Goal: Task Accomplishment & Management: Use online tool/utility

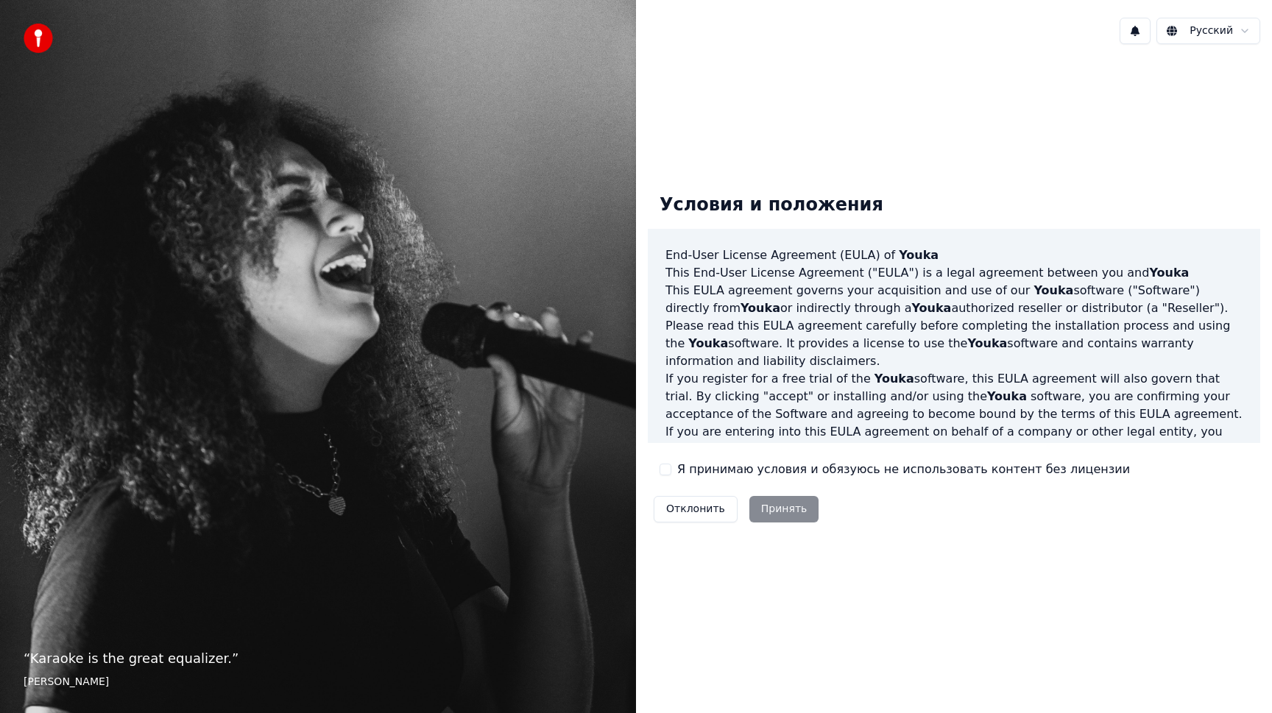
click at [719, 473] on label "Я принимаю условия и обязуюсь не использовать контент без лицензии" at bounding box center [903, 470] width 453 height 18
click at [671, 473] on button "Я принимаю условия и обязуюсь не использовать контент без лицензии" at bounding box center [666, 470] width 12 height 12
click at [793, 515] on button "Принять" at bounding box center [784, 509] width 70 height 27
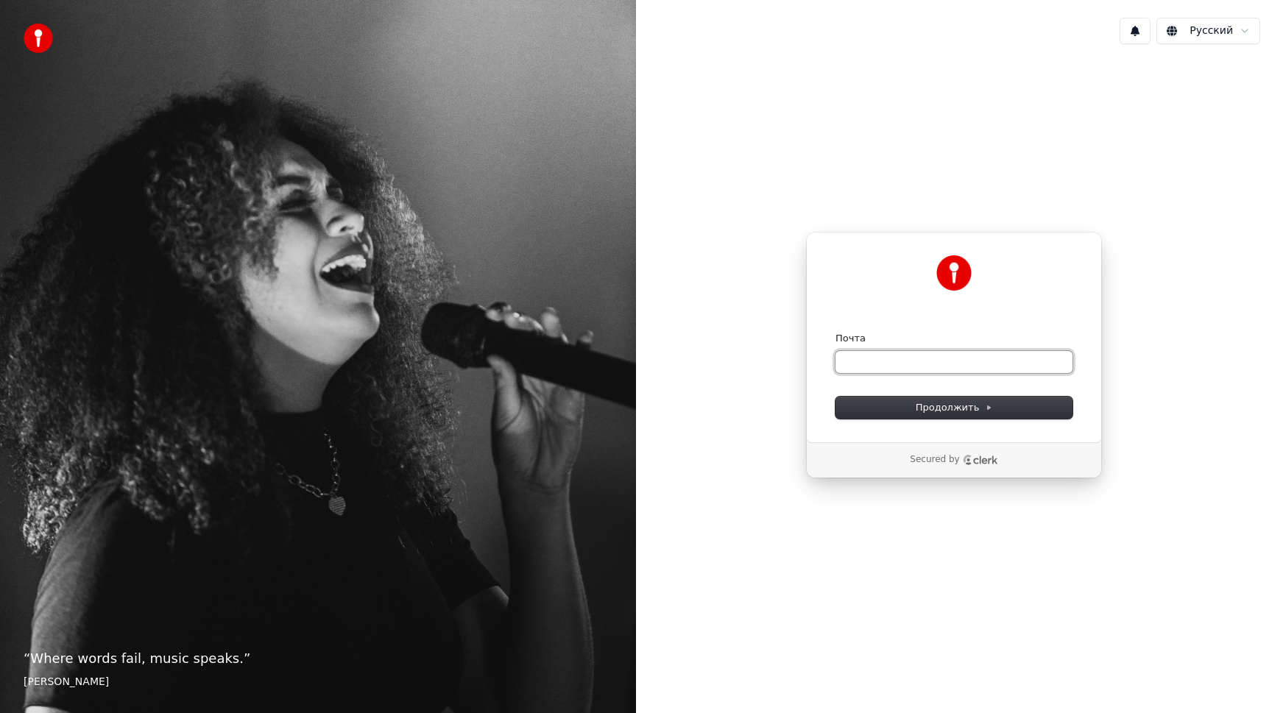
click at [865, 369] on input "Почта" at bounding box center [954, 362] width 237 height 22
click at [965, 406] on span "Продолжить" at bounding box center [954, 407] width 77 height 13
type input "**********"
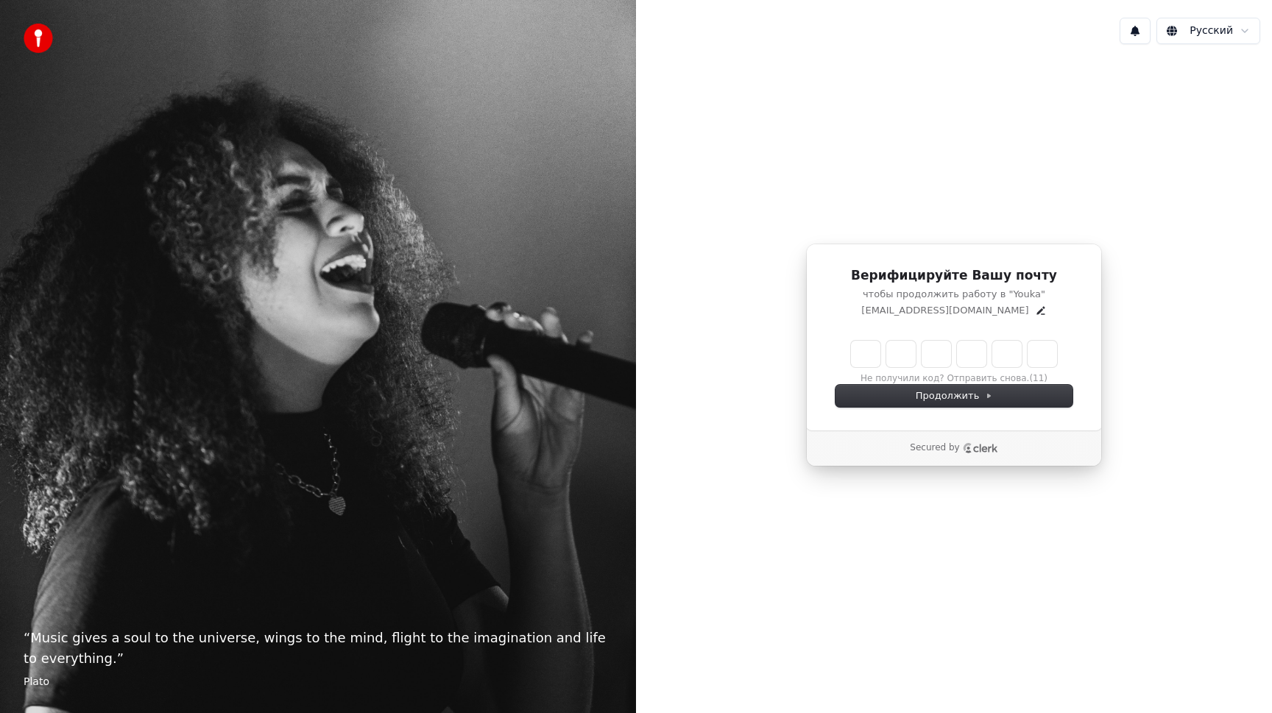
click at [860, 361] on input "Enter verification code" at bounding box center [954, 354] width 206 height 27
type input "******"
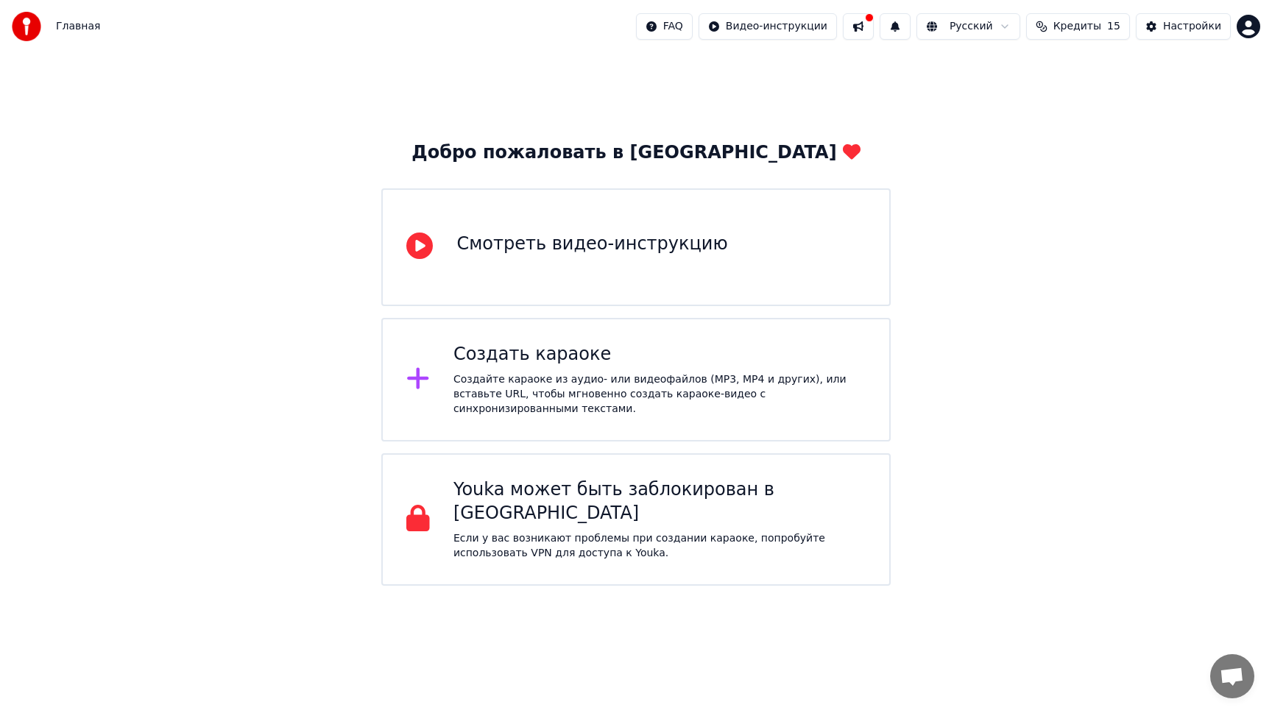
click at [501, 532] on p "Если у вас возникают проблемы при создании караоке, попробуйте использовать VPN…" at bounding box center [660, 546] width 412 height 29
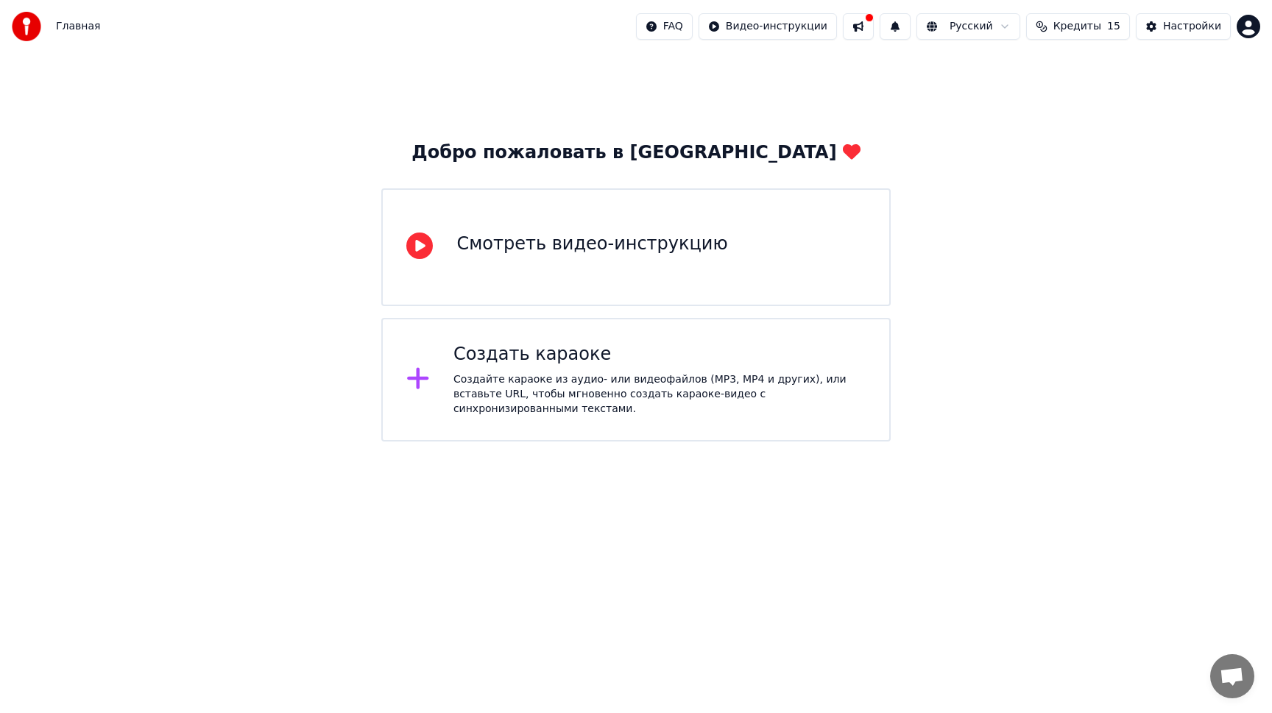
click at [507, 389] on div "Создайте караоке из аудио- или видеофайлов (MP3, MP4 и других), или вставьте UR…" at bounding box center [660, 395] width 412 height 44
drag, startPoint x: 389, startPoint y: 473, endPoint x: 484, endPoint y: 437, distance: 102.5
click at [391, 442] on html "Главная FAQ Видео-инструкции Русский Кредиты 15 Настройки Добро пожаловать в Yo…" at bounding box center [636, 221] width 1272 height 442
click at [574, 414] on div "Создать караоке Создайте караоке из аудио- или видеофайлов (MP3, MP4 и других),…" at bounding box center [635, 380] width 509 height 124
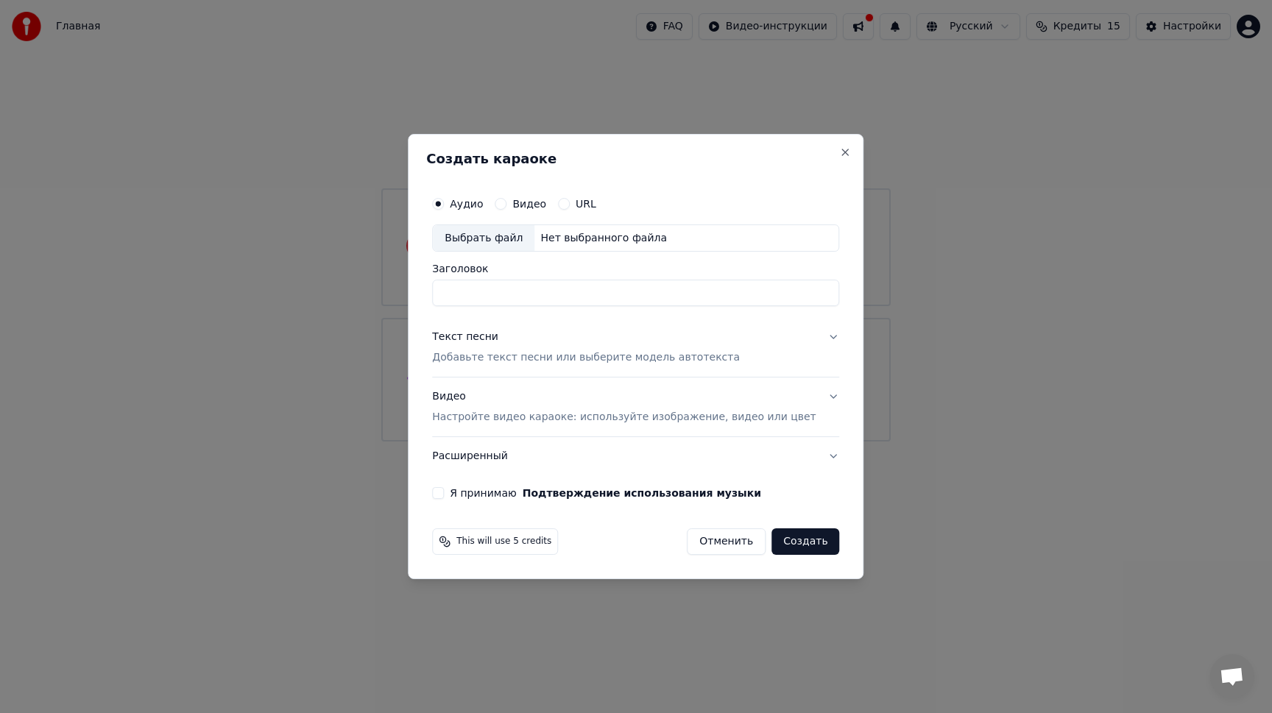
click at [816, 401] on button "Видео Настройте видео караоке: используйте изображение, видео или цвет" at bounding box center [635, 407] width 407 height 59
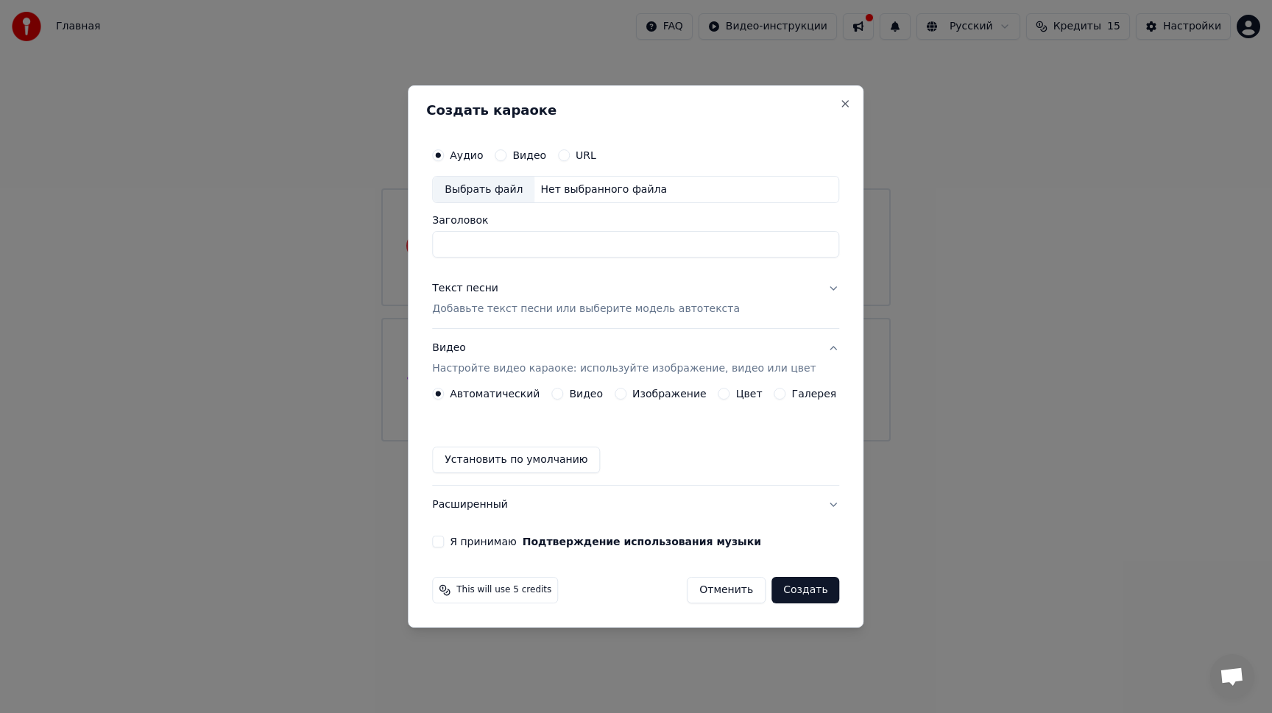
click at [444, 542] on button "Я принимаю Подтверждение использования музыки" at bounding box center [438, 542] width 12 height 12
click at [545, 157] on label "Видео" at bounding box center [529, 155] width 34 height 10
click at [507, 157] on button "Видео" at bounding box center [501, 155] width 12 height 12
click at [471, 157] on label "Аудио" at bounding box center [466, 155] width 33 height 10
click at [444, 157] on button "Аудио" at bounding box center [438, 155] width 12 height 12
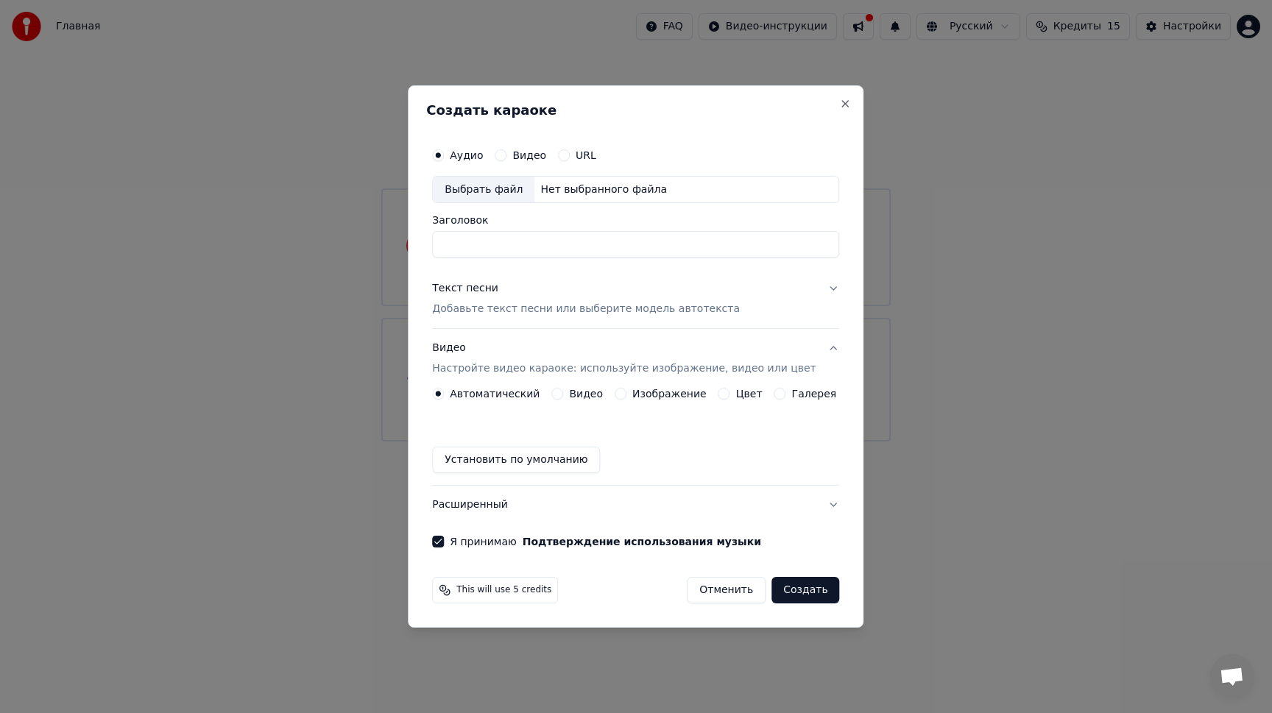
click at [546, 155] on label "Видео" at bounding box center [529, 155] width 34 height 10
click at [507, 155] on button "Видео" at bounding box center [501, 155] width 12 height 12
click at [473, 152] on label "Аудио" at bounding box center [466, 155] width 33 height 10
click at [444, 152] on button "Аудио" at bounding box center [438, 155] width 12 height 12
click at [497, 597] on div "This will use 5 credits" at bounding box center [495, 590] width 126 height 27
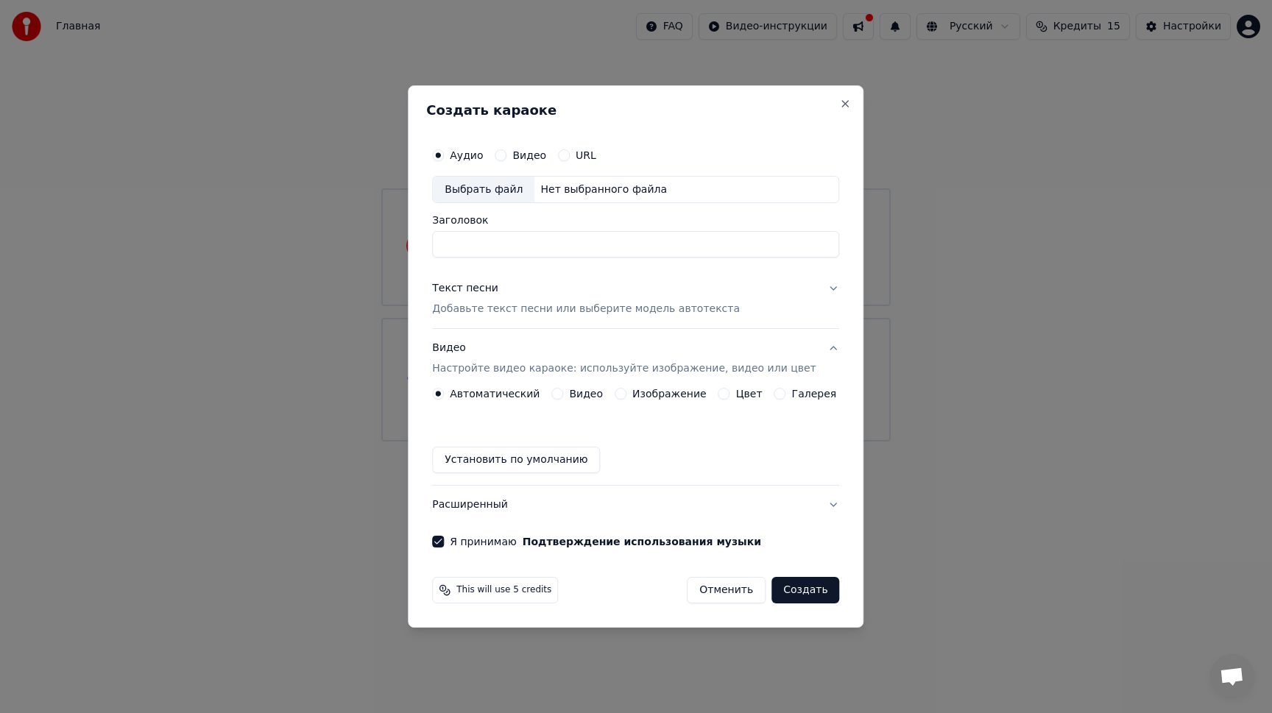
click at [501, 540] on label "Я принимаю Подтверждение использования музыки" at bounding box center [605, 542] width 311 height 10
click at [444, 540] on button "Я принимаю Подтверждение использования музыки" at bounding box center [438, 542] width 12 height 12
click at [501, 540] on label "Я принимаю Подтверждение использования музыки" at bounding box center [605, 542] width 311 height 10
click at [444, 540] on button "Я принимаю Подтверждение использования музыки" at bounding box center [438, 542] width 12 height 12
click at [822, 504] on button "Расширенный" at bounding box center [635, 505] width 407 height 38
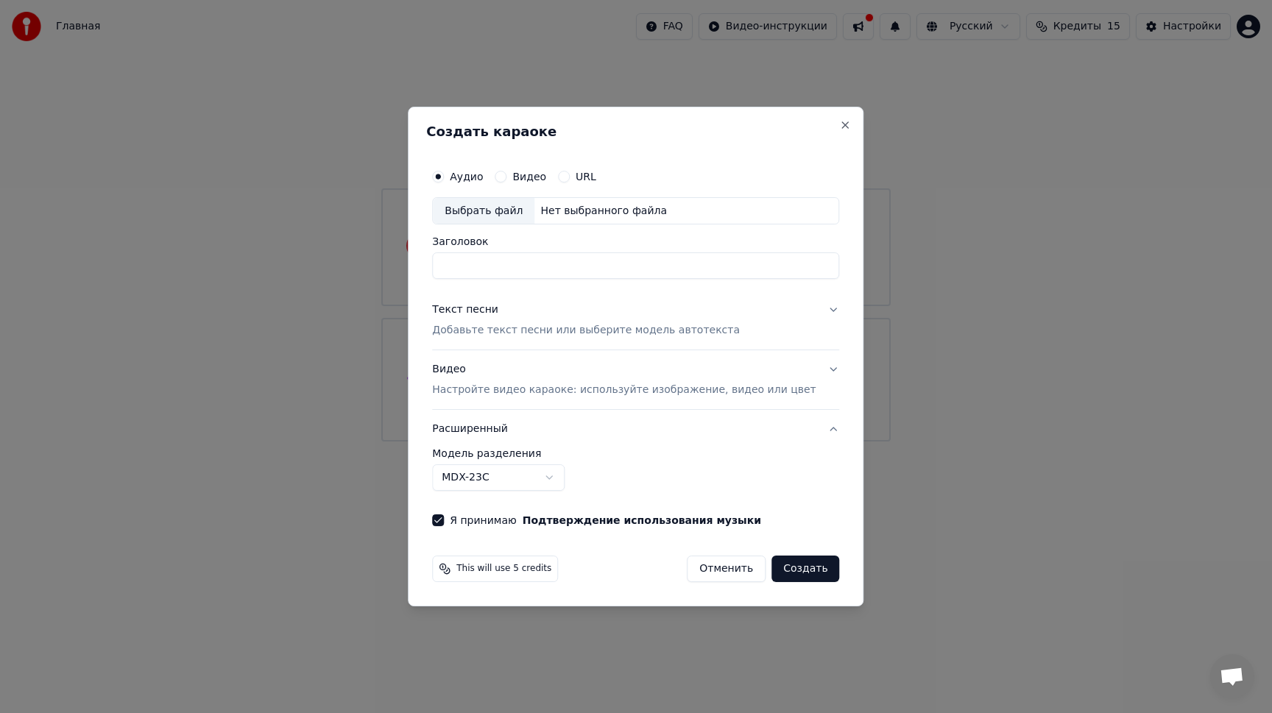
click at [512, 442] on body "**********" at bounding box center [636, 221] width 1272 height 442
click at [772, 442] on body "**********" at bounding box center [636, 221] width 1272 height 442
